Goal: Task Accomplishment & Management: Complete application form

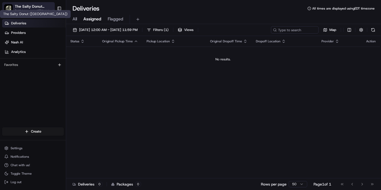
click at [35, 10] on span "[PERSON_NAME][EMAIL_ADDRESS][DOMAIN_NAME]" at bounding box center [37, 11] width 45 height 4
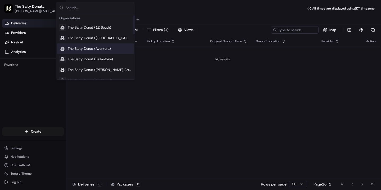
scroll to position [19, 0]
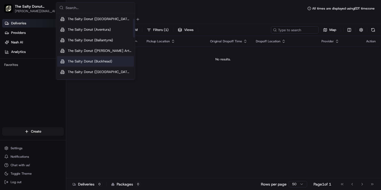
click at [89, 65] on div "The Salty Donut (Buckhead)" at bounding box center [95, 61] width 77 height 11
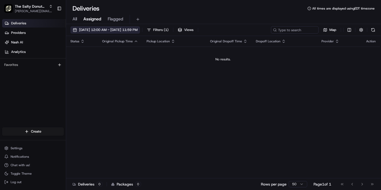
click at [92, 30] on span "[DATE] 12:00 AM - [DATE] 11:59 PM" at bounding box center [108, 30] width 59 height 5
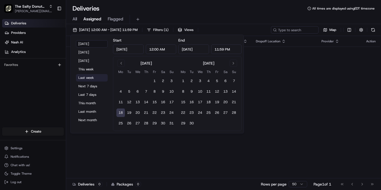
click at [87, 78] on button "Last week" at bounding box center [92, 77] width 32 height 7
type input "[DATE]"
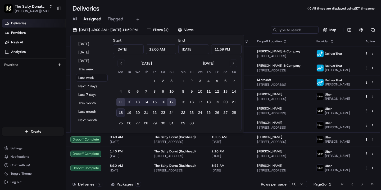
click at [181, 13] on div "All Assigned Flagged" at bounding box center [223, 18] width 315 height 11
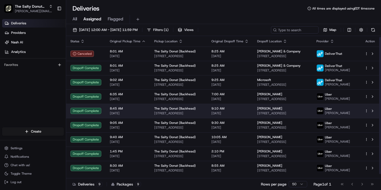
scroll to position [5, 0]
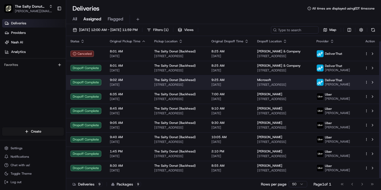
click at [367, 80] on html "The Salty Donut (Buckhead) [PERSON_NAME][EMAIL_ADDRESS][DOMAIN_NAME] Toggle Sid…" at bounding box center [190, 95] width 381 height 190
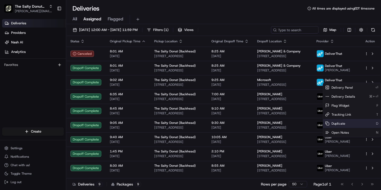
click at [340, 124] on span "Duplicate" at bounding box center [339, 124] width 14 height 4
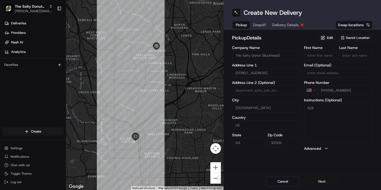
click at [323, 181] on button "Next" at bounding box center [322, 181] width 34 height 11
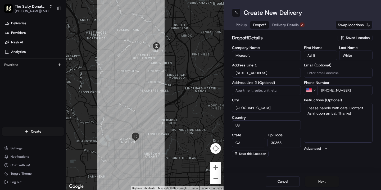
click at [324, 181] on button "Next" at bounding box center [322, 181] width 34 height 11
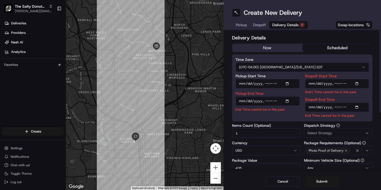
click at [241, 84] on input "Pickup Start Time" at bounding box center [268, 84] width 64 height 10
click at [250, 83] on input "Pickup Start Time" at bounding box center [268, 84] width 64 height 10
click at [258, 83] on input "Pickup Start Time" at bounding box center [268, 84] width 64 height 10
click at [267, 84] on input "Pickup Start Time" at bounding box center [268, 84] width 64 height 10
click at [272, 84] on input "Pickup Start Time" at bounding box center [268, 84] width 64 height 10
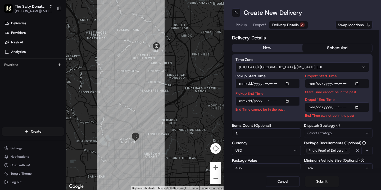
click at [241, 101] on input "Pickup End Time" at bounding box center [268, 101] width 64 height 10
click at [316, 83] on input "Dropoff Start Time" at bounding box center [337, 84] width 64 height 10
type input "2025-08-21T09:05"
click at [317, 107] on input "Dropoff End Time" at bounding box center [337, 107] width 64 height 10
click at [340, 107] on input "Dropoff End Time" at bounding box center [337, 107] width 64 height 10
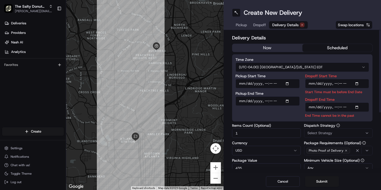
type input "2025-08-21T09:15"
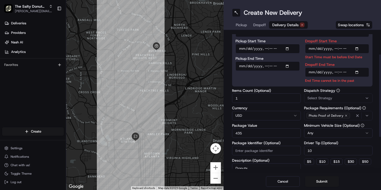
scroll to position [40, 0]
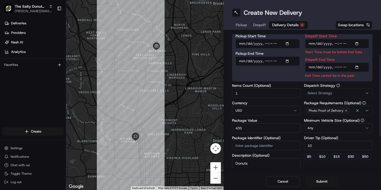
click at [322, 93] on div "Dispatch Strategy Select Strategy Package Requirements (Optional) Photo Proof o…" at bounding box center [338, 136] width 69 height 104
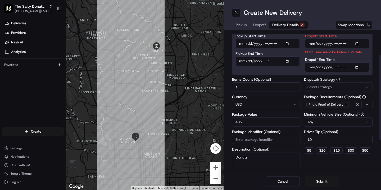
click at [327, 85] on span "Select Strategy" at bounding box center [320, 87] width 25 height 5
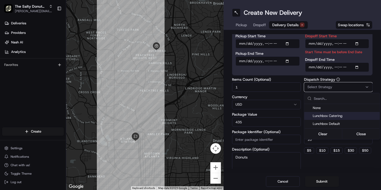
click at [320, 116] on span "Lunchbox Catering" at bounding box center [345, 116] width 65 height 5
click at [245, 84] on html "The Salty Donut (Buckhead) erick.proenza@saltydonut.com Toggle Sidebar Deliveri…" at bounding box center [190, 95] width 381 height 190
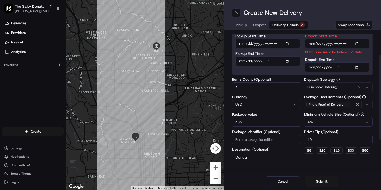
click at [241, 88] on input "1" at bounding box center [266, 87] width 69 height 10
click at [246, 122] on input "435" at bounding box center [266, 122] width 69 height 10
type input "75"
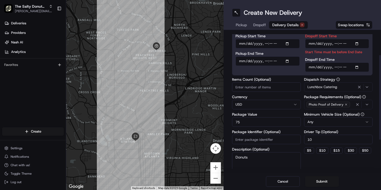
click at [328, 164] on div "Dispatch Strategy Lunchbox Catering Package Requirements (Optional) Photo Proof…" at bounding box center [338, 130] width 69 height 104
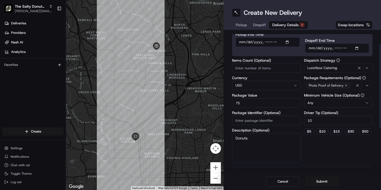
scroll to position [93, 0]
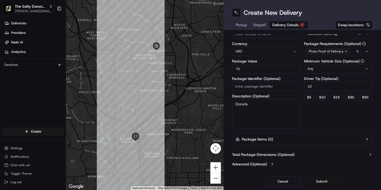
click at [322, 182] on button "Submit" at bounding box center [322, 181] width 34 height 11
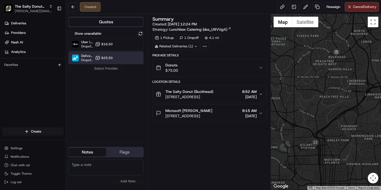
click at [124, 58] on div "DeliverThat Dropoff ETA - $25.50" at bounding box center [105, 58] width 75 height 13
click at [108, 70] on button "Assign Provider" at bounding box center [106, 68] width 38 height 6
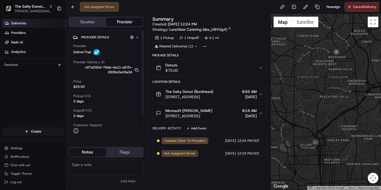
click at [32, 24] on link "Deliveries" at bounding box center [34, 23] width 64 height 8
